Goal: Task Accomplishment & Management: Complete application form

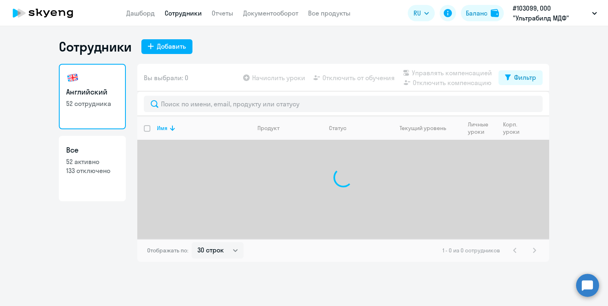
select select "30"
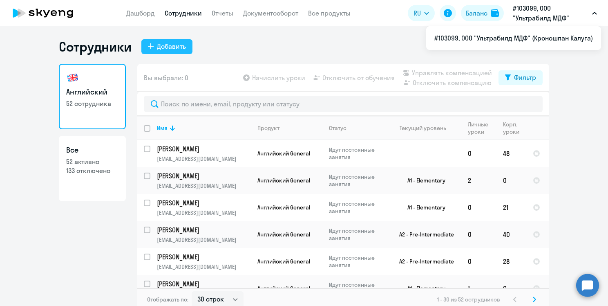
click at [166, 45] on div "Добавить" at bounding box center [171, 46] width 29 height 10
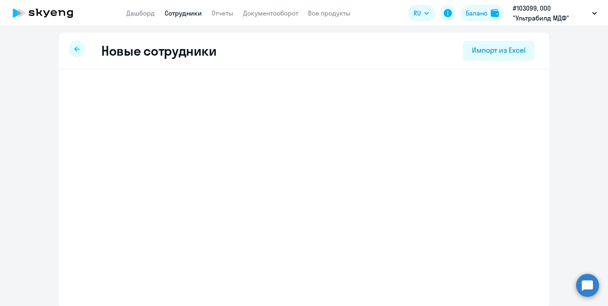
select select "english_adult_not_native_speaker"
select select "3"
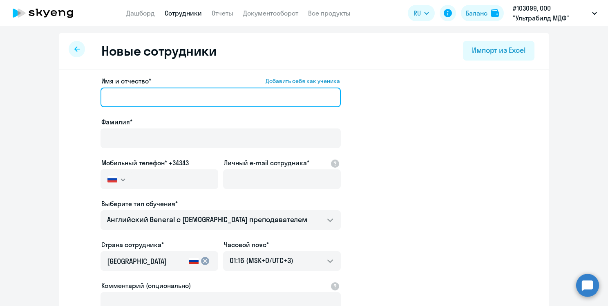
click at [155, 98] on input "Имя и отчество* Добавить себя как ученика" at bounding box center [221, 97] width 240 height 20
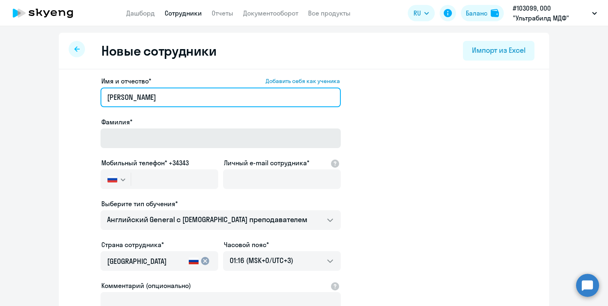
type input "[PERSON_NAME]"
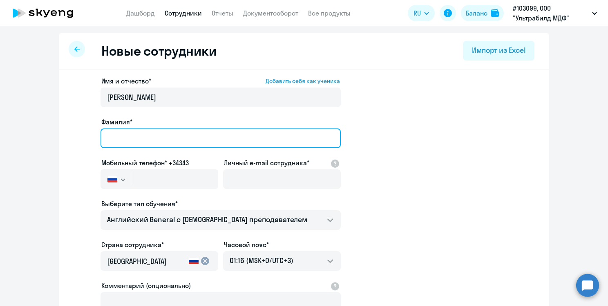
click at [160, 136] on input "Фамилия*" at bounding box center [221, 138] width 240 height 20
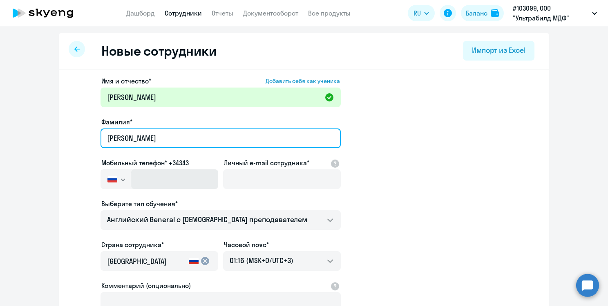
type input "[PERSON_NAME]"
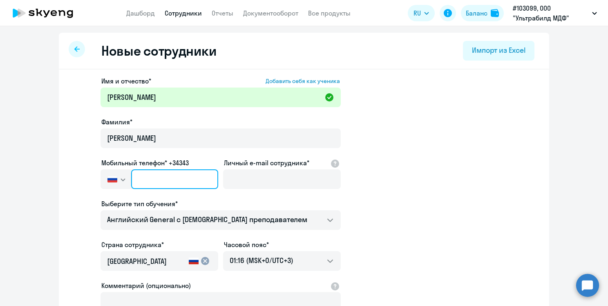
click at [172, 178] on input "text" at bounding box center [174, 179] width 87 height 20
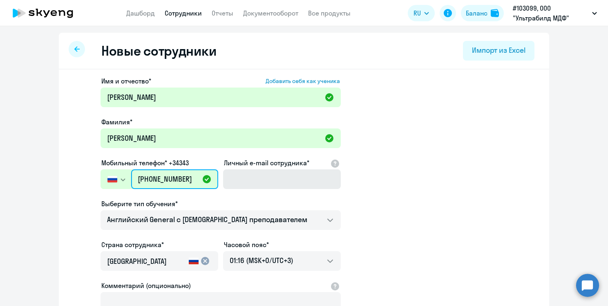
type input "[PHONE_NUMBER]"
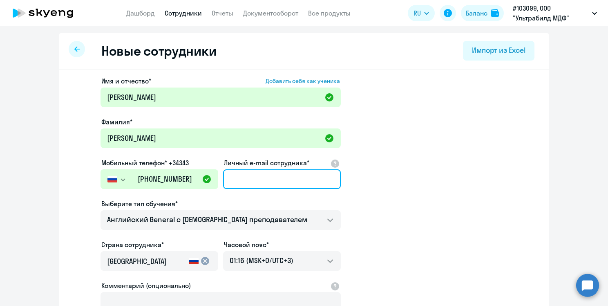
click at [286, 177] on input "Личный e-mail сотрудника*" at bounding box center [282, 179] width 118 height 20
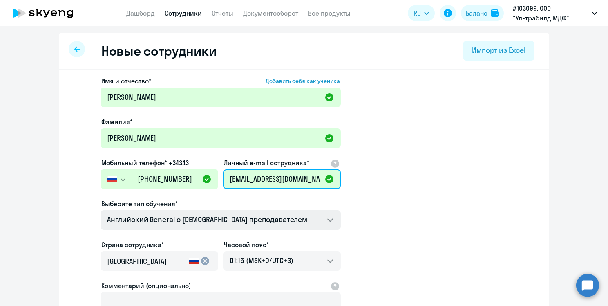
scroll to position [122, 0]
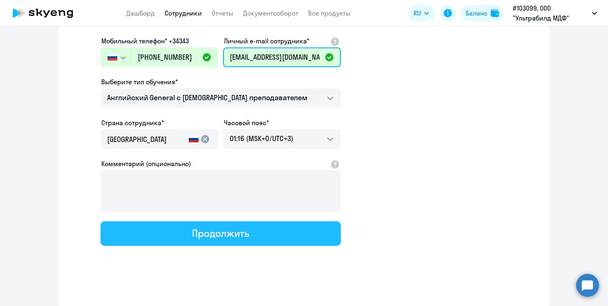
type input "[EMAIL_ADDRESS][DOMAIN_NAME]"
click at [243, 232] on div "Продолжить" at bounding box center [220, 232] width 57 height 13
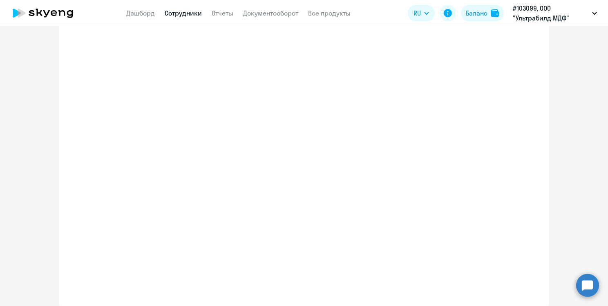
select select "english_adult_not_native_speaker"
select select "3"
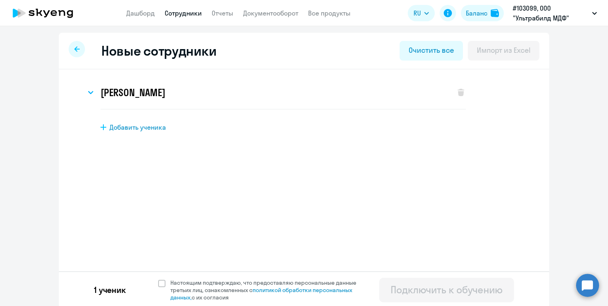
scroll to position [2, 0]
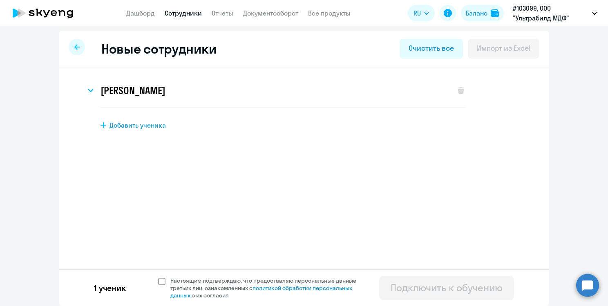
click at [161, 280] on span at bounding box center [161, 281] width 7 height 7
click at [158, 277] on input "Настоящим подтверждаю, что предоставляю персональные данные третьих лиц, ознако…" at bounding box center [158, 276] width 0 height 0
checkbox input "true"
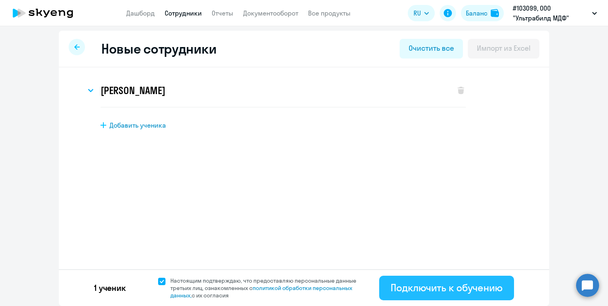
click at [476, 287] on div "Подключить к обучению" at bounding box center [447, 287] width 112 height 13
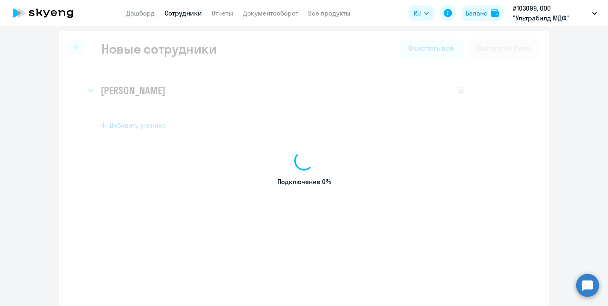
select select "english_adult_not_native_speaker"
select select "3"
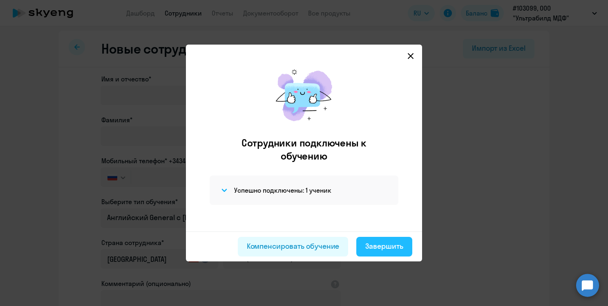
click at [390, 245] on div "Завершить" at bounding box center [384, 246] width 38 height 11
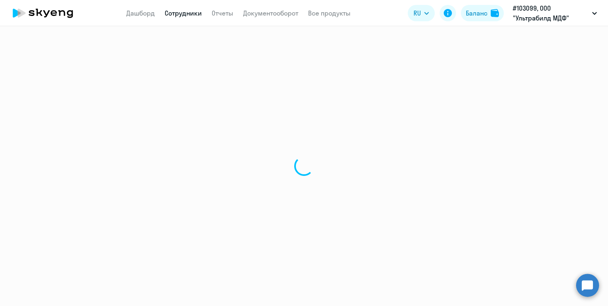
select select "30"
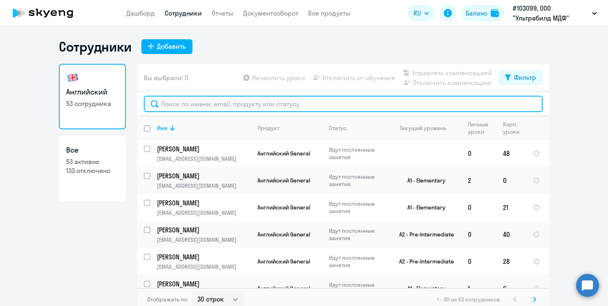
click at [262, 103] on input "text" at bounding box center [343, 104] width 399 height 16
click at [228, 101] on input "text" at bounding box center [343, 104] width 399 height 16
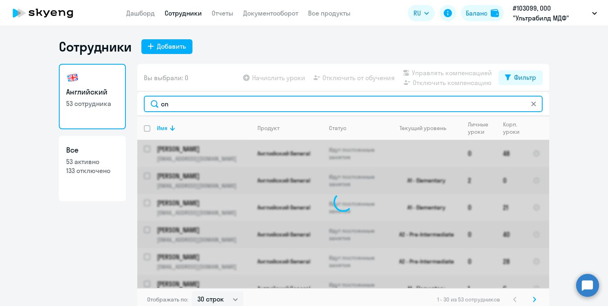
type input "c"
type input "старча"
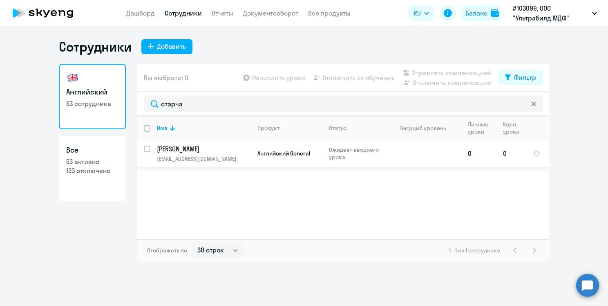
click at [175, 150] on p "[PERSON_NAME]" at bounding box center [203, 148] width 92 height 9
click at [146, 148] on input "select row 42779010" at bounding box center [152, 153] width 16 height 16
checkbox input "true"
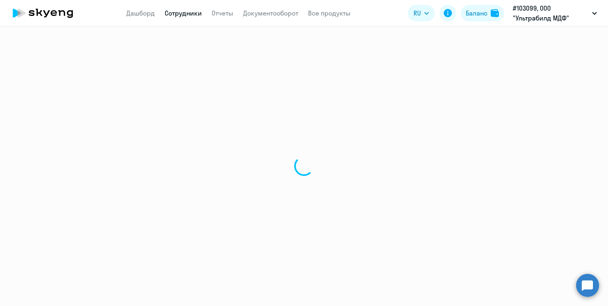
select select "english"
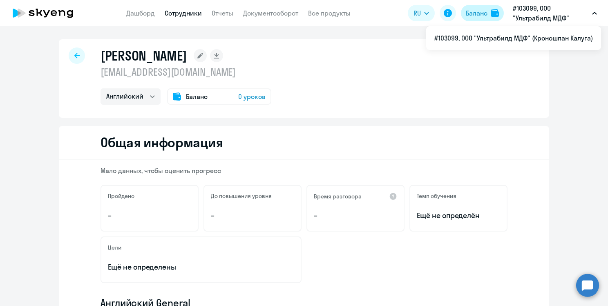
click at [490, 15] on button "Баланс" at bounding box center [482, 13] width 43 height 16
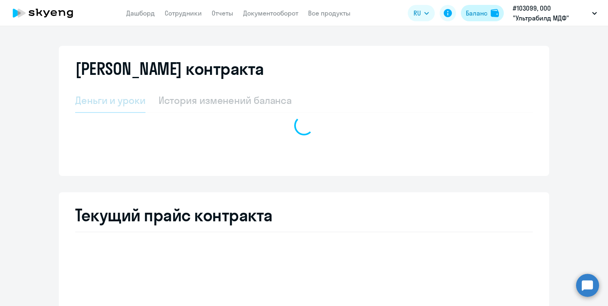
select select "english_adult_not_native_speaker"
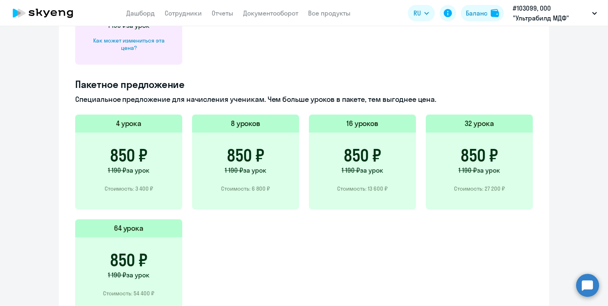
scroll to position [409, 0]
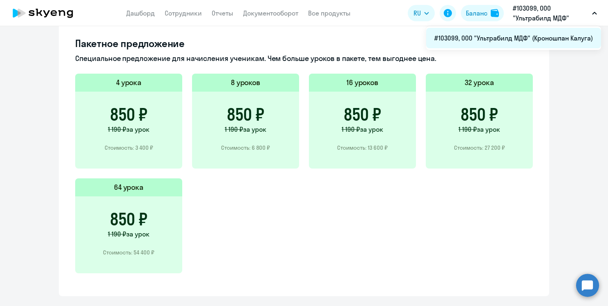
click at [518, 40] on li "#103099, ООО "Ультрабилд МДФ" (Кроношпан Калуга)" at bounding box center [513, 38] width 175 height 20
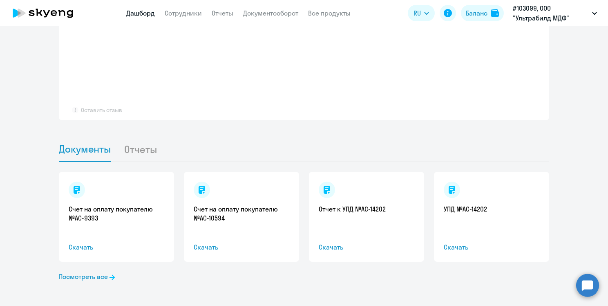
scroll to position [660, 0]
click at [95, 275] on link "Посмотреть все" at bounding box center [87, 276] width 56 height 10
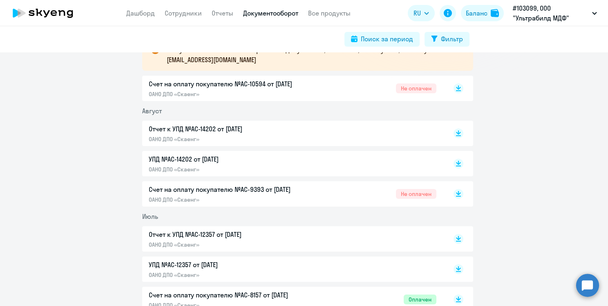
scroll to position [204, 0]
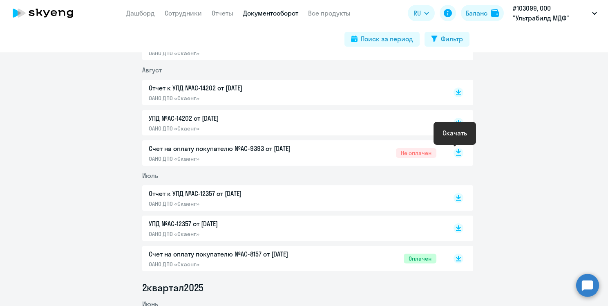
click at [456, 152] on icon at bounding box center [458, 151] width 5 height 4
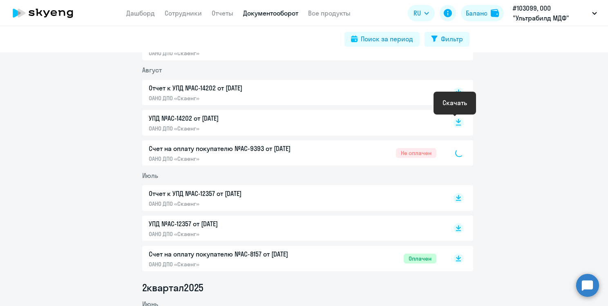
click at [456, 121] on icon at bounding box center [458, 121] width 5 height 4
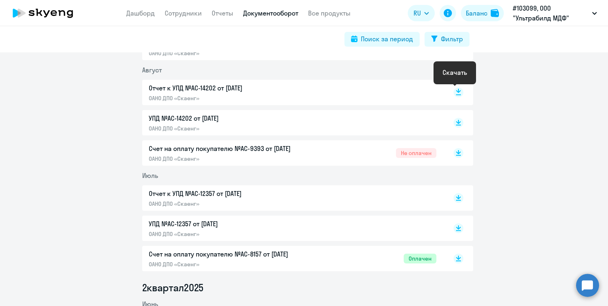
click at [457, 92] on rect at bounding box center [459, 92] width 10 height 10
